Goal: Information Seeking & Learning: Check status

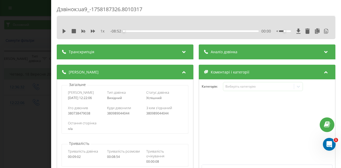
scroll to position [22, 0]
click at [39, 81] on div "Дзвінок : ua9_-1758187326.8010317 1 x - 08:52 00:00 00:00 Транскрипція 00:01 [P…" at bounding box center [170, 84] width 341 height 168
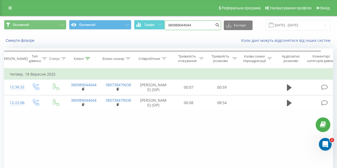
click at [187, 29] on input "380989044044" at bounding box center [193, 26] width 57 height 10
click at [186, 29] on input "380989044044" at bounding box center [193, 26] width 57 height 10
paste input "664927531"
type input "380664927531"
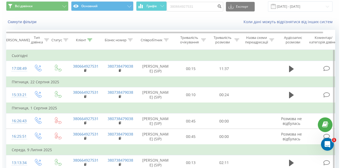
scroll to position [3, 0]
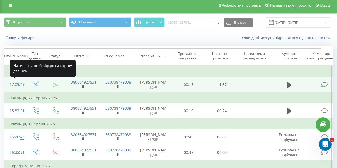
click at [16, 83] on div "17:08:49" at bounding box center [15, 84] width 11 height 10
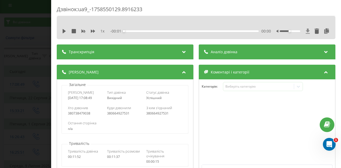
click at [306, 30] on icon at bounding box center [308, 31] width 4 height 5
click at [306, 33] on icon at bounding box center [308, 31] width 5 height 5
